Goal: Task Accomplishment & Management: Use online tool/utility

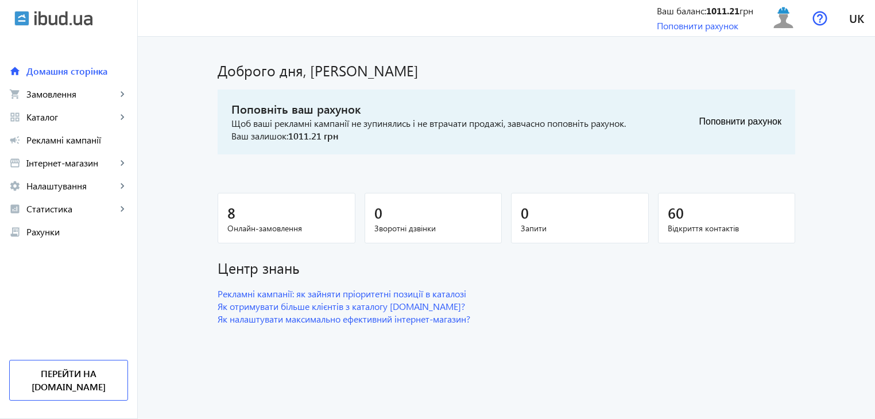
drag, startPoint x: 54, startPoint y: 118, endPoint x: 200, endPoint y: 99, distance: 147.0
click at [54, 118] on span "Каталог" at bounding box center [71, 116] width 90 height 11
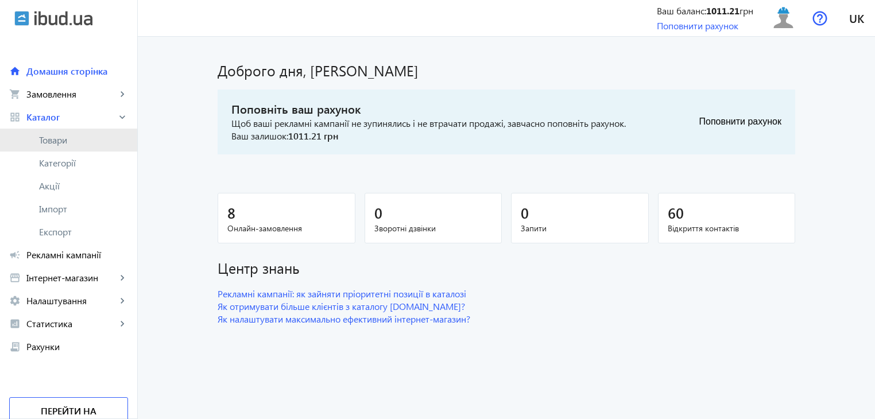
click at [53, 140] on span "Товари" at bounding box center [83, 139] width 89 height 11
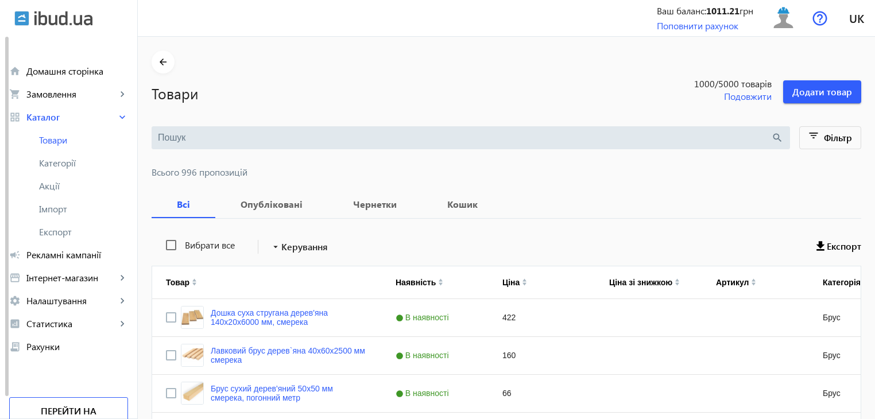
click at [219, 136] on input "search" at bounding box center [464, 137] width 613 height 13
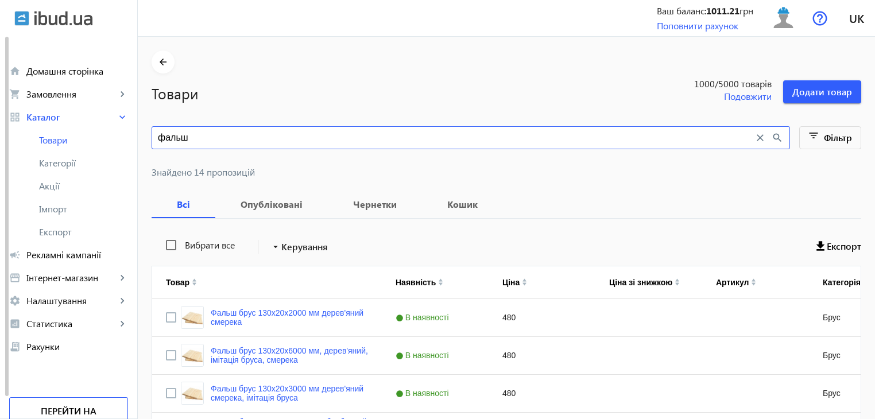
type input "фальш"
